Goal: Find specific page/section

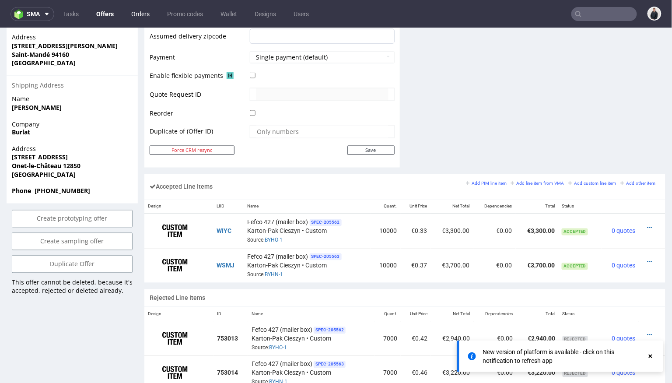
scroll to position [400, 0]
click at [108, 14] on link "Offers" at bounding box center [105, 14] width 28 height 14
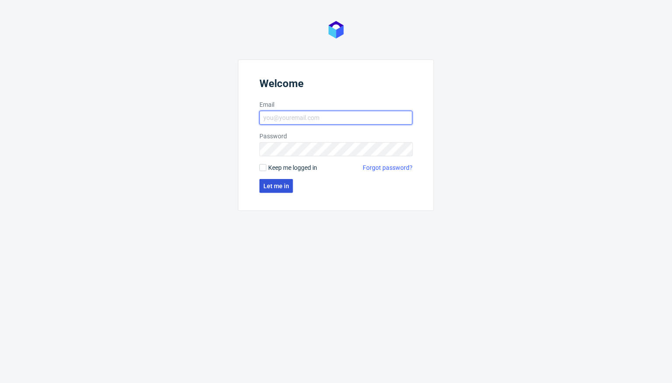
type input "[PERSON_NAME][EMAIL_ADDRESS][DOMAIN_NAME]"
click at [275, 190] on button "Let me in" at bounding box center [277, 186] width 34 height 14
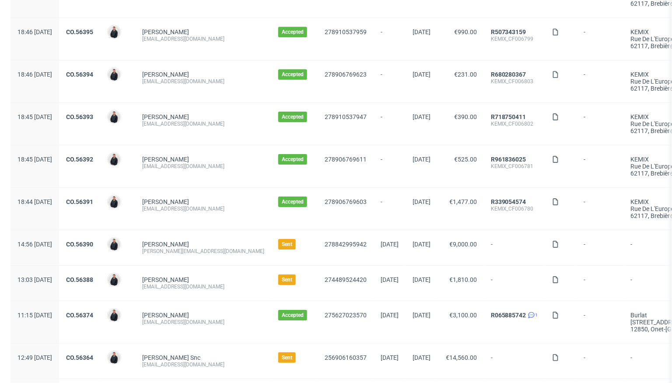
scroll to position [952, 0]
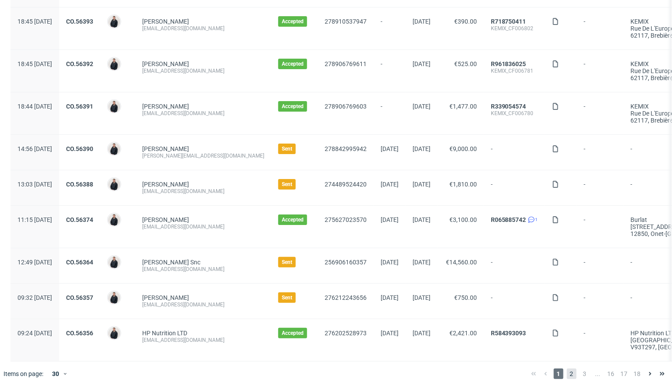
click at [567, 369] on span "2" at bounding box center [572, 374] width 10 height 11
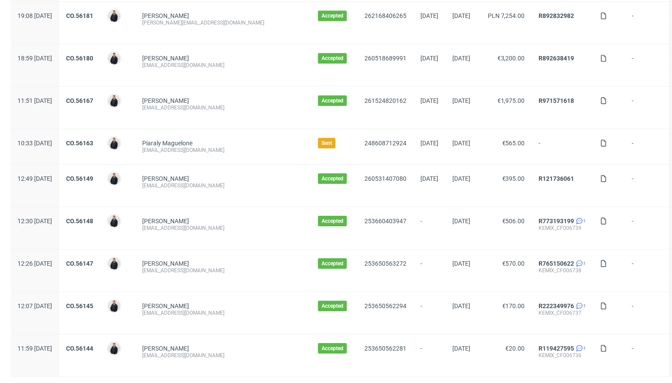
scroll to position [903, 0]
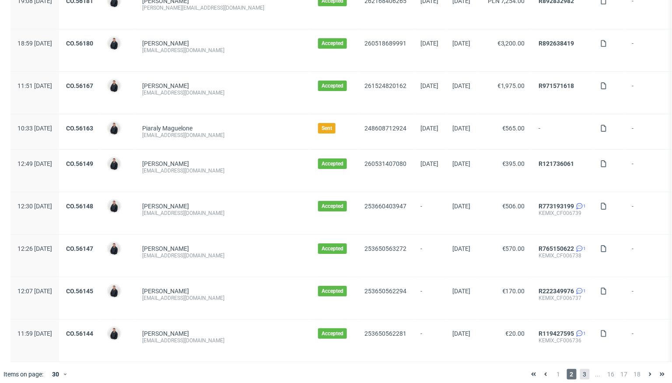
click at [580, 369] on span "3" at bounding box center [585, 374] width 10 height 11
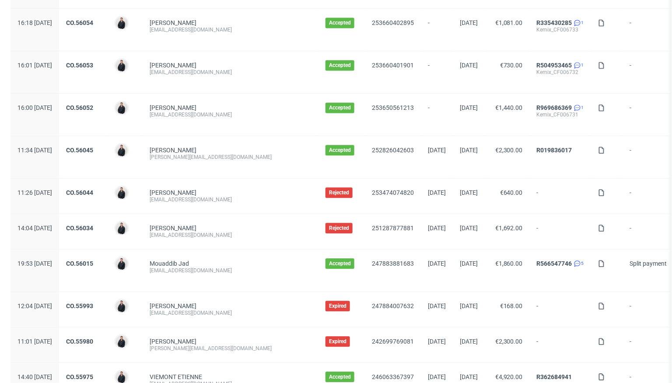
scroll to position [587, 0]
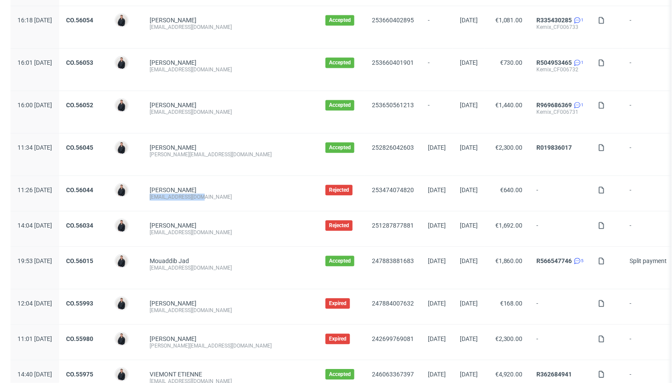
drag, startPoint x: 227, startPoint y: 193, endPoint x: 174, endPoint y: 192, distance: 52.6
click at [174, 192] on div "Jules Vial julesvial@gmail.com" at bounding box center [231, 193] width 176 height 35
click at [220, 229] on div "contact@invasions.fr" at bounding box center [231, 232] width 162 height 7
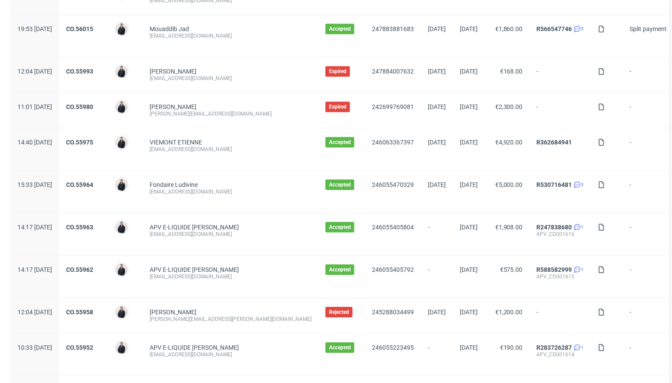
scroll to position [819, 0]
